Goal: Navigation & Orientation: Find specific page/section

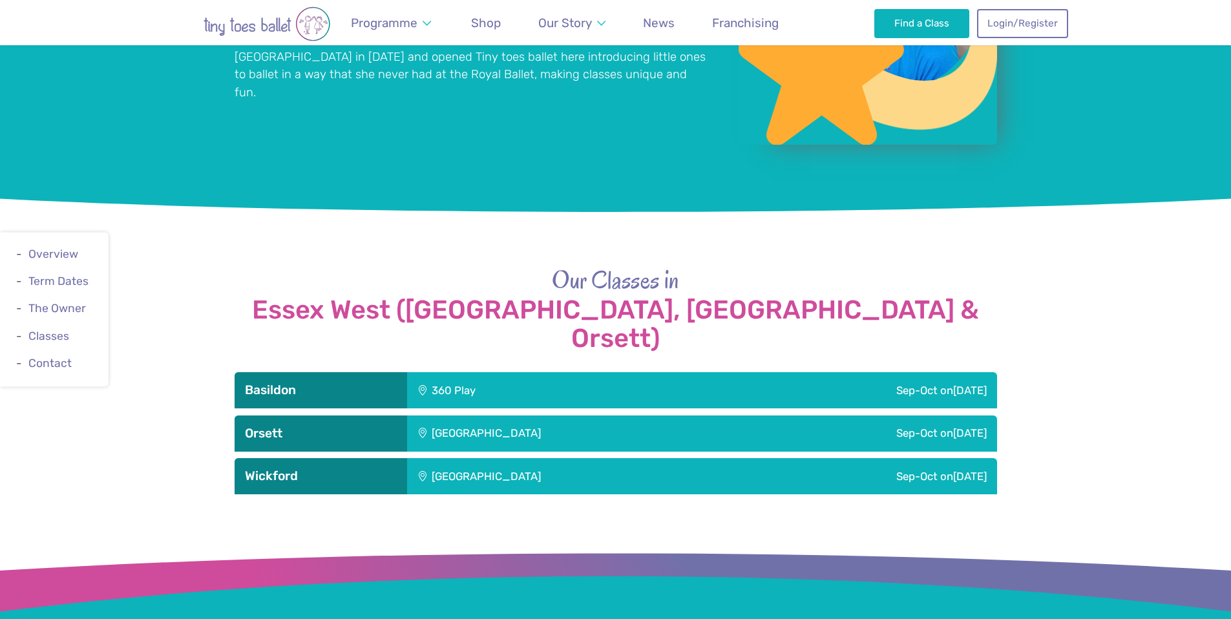
scroll to position [1241, 0]
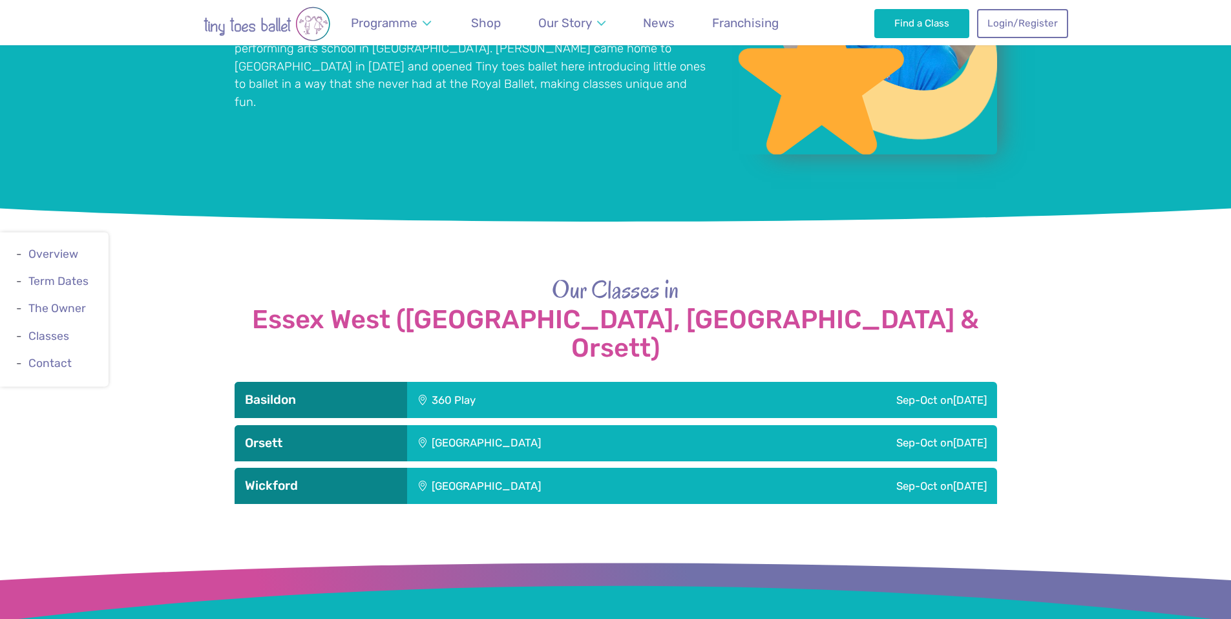
click at [476, 468] on div "[GEOGRAPHIC_DATA]" at bounding box center [573, 486] width 333 height 36
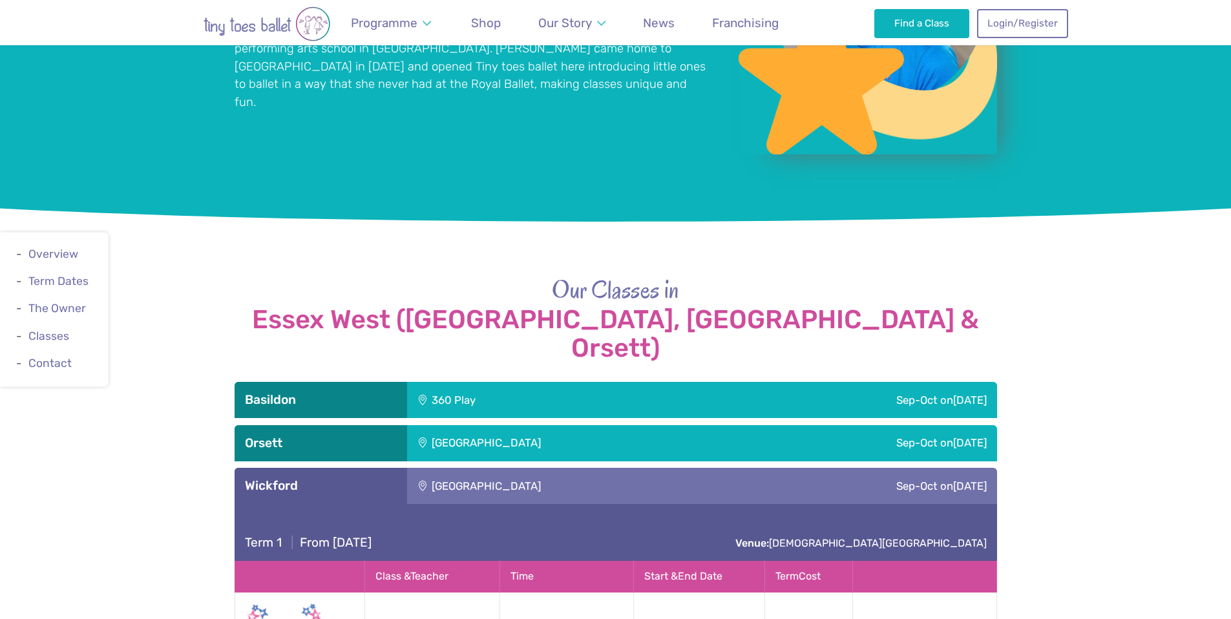
click at [511, 425] on div "[GEOGRAPHIC_DATA]" at bounding box center [573, 443] width 333 height 36
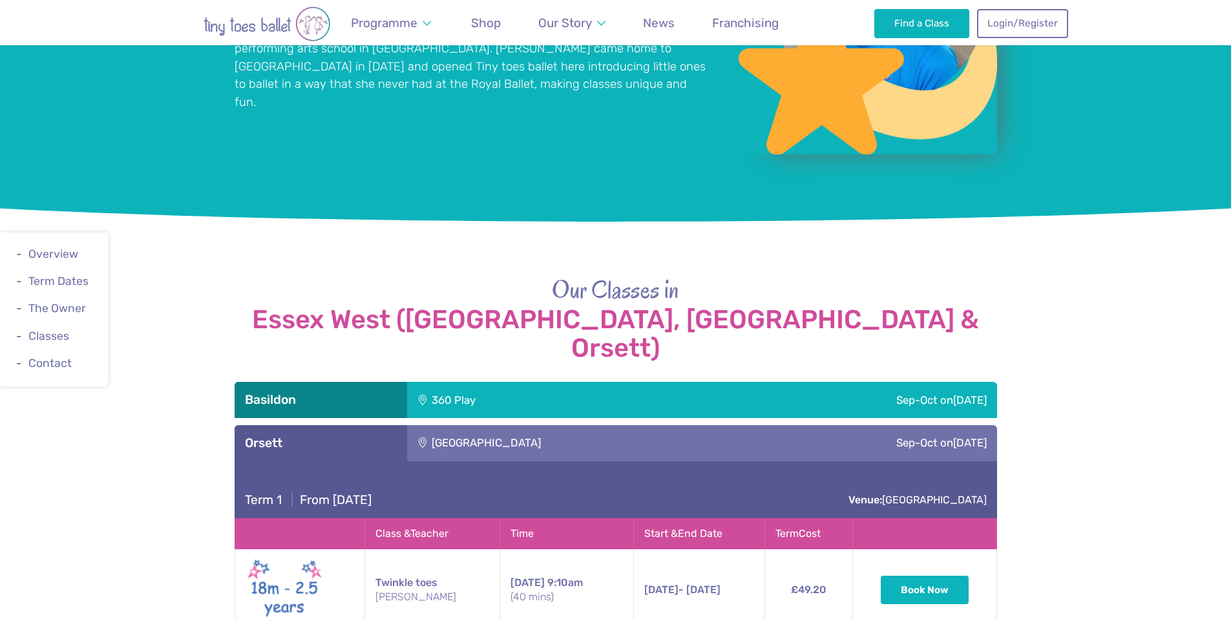
click at [540, 382] on div "360 Play" at bounding box center [530, 400] width 246 height 36
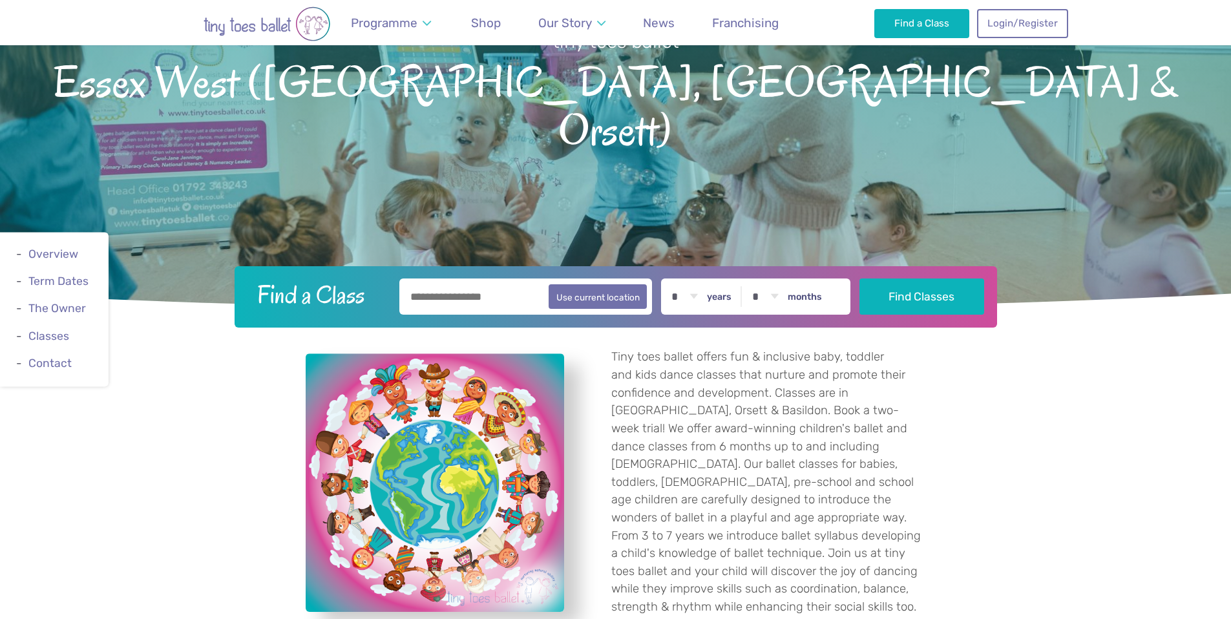
scroll to position [0, 0]
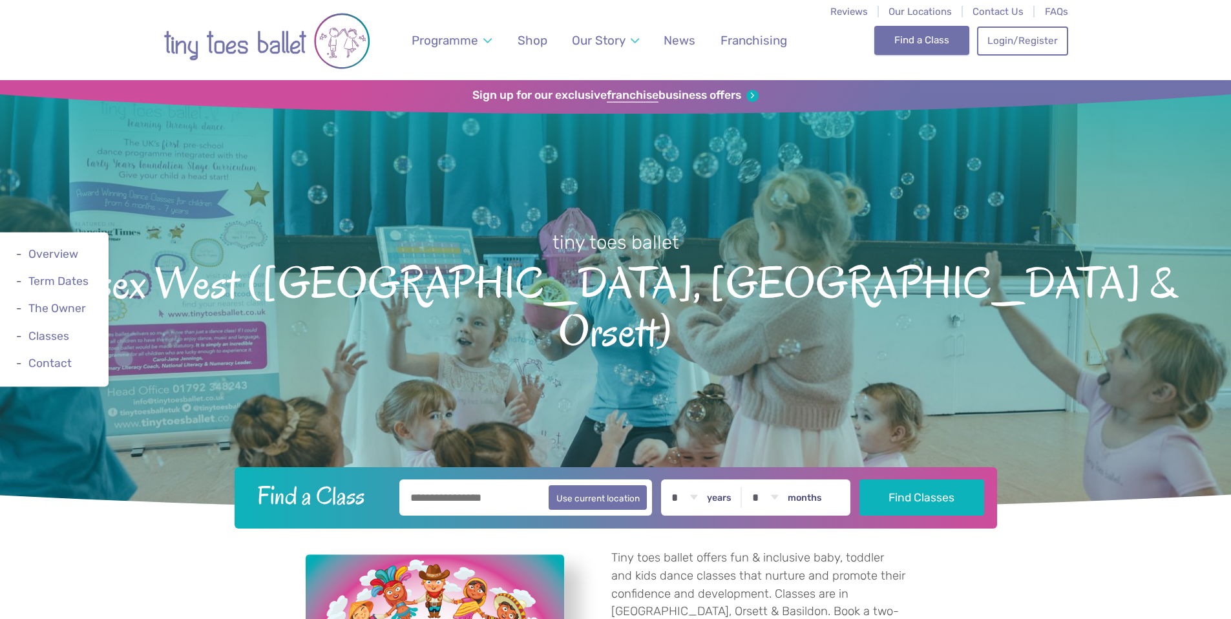
click at [946, 54] on div "Find a Class Login/Register 0" at bounding box center [970, 40] width 193 height 80
click at [926, 45] on link "Find a Class" at bounding box center [921, 40] width 95 height 28
